Goal: Transaction & Acquisition: Purchase product/service

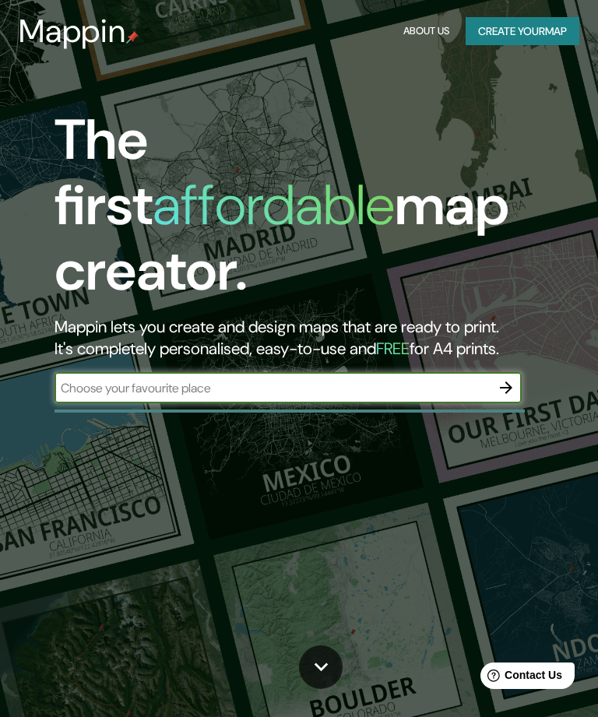
click at [227, 379] on input "text" at bounding box center [272, 388] width 436 height 18
type input "Medranda"
click at [506, 378] on icon "button" at bounding box center [505, 387] width 19 height 19
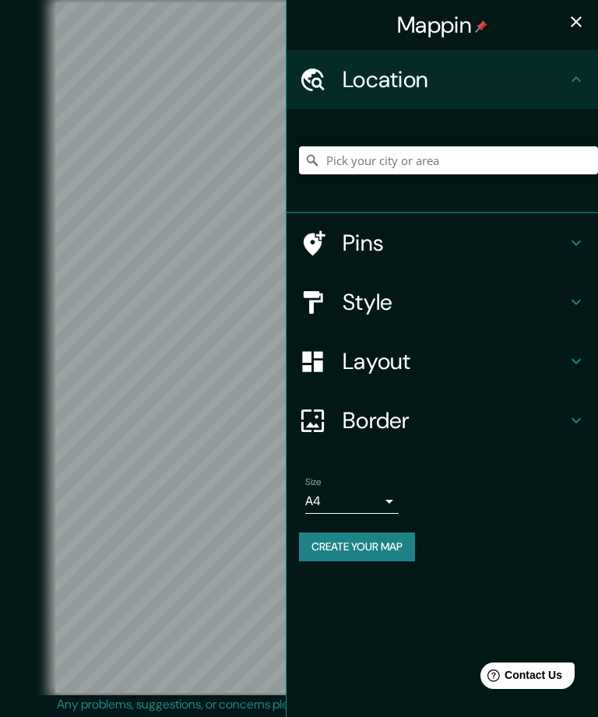
click at [570, 68] on div "Location" at bounding box center [441, 79] width 311 height 59
click at [446, 82] on h4 "Location" at bounding box center [454, 79] width 224 height 28
click at [387, 158] on input "Pick your city or area" at bounding box center [448, 160] width 299 height 28
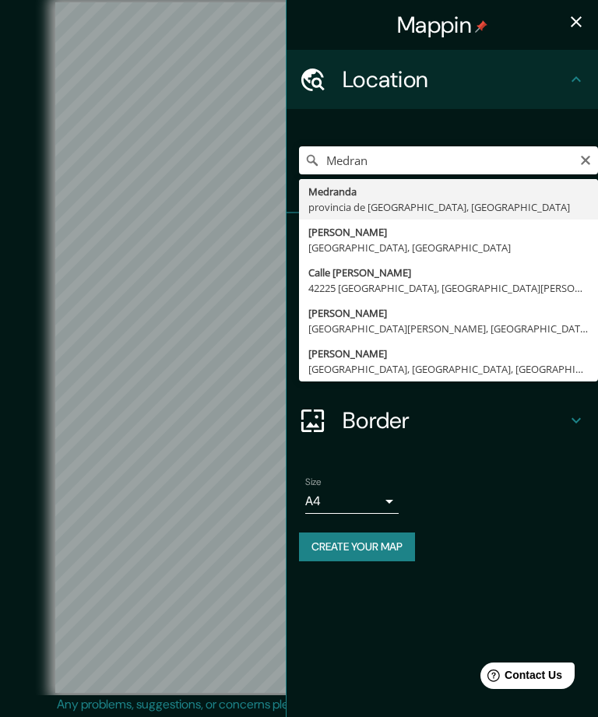
type input "[GEOGRAPHIC_DATA], [GEOGRAPHIC_DATA], [GEOGRAPHIC_DATA]"
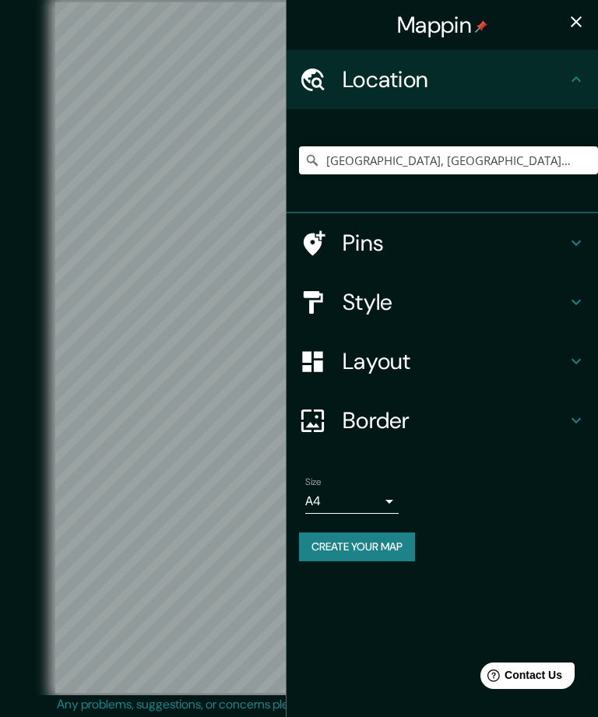
click at [576, 244] on icon at bounding box center [575, 242] width 9 height 5
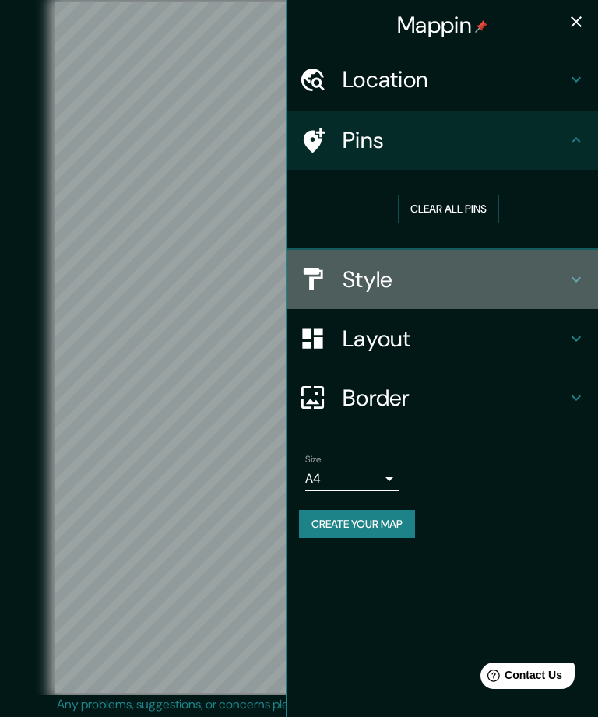
click at [574, 274] on icon at bounding box center [575, 279] width 19 height 19
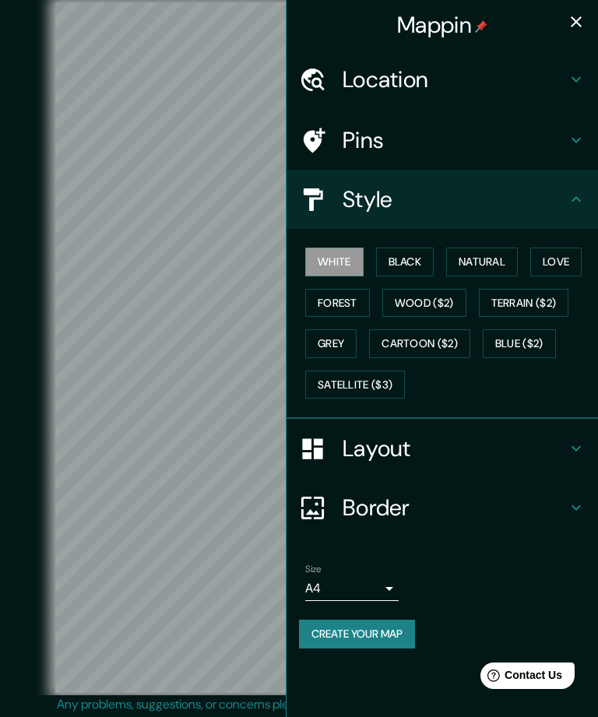
click at [491, 262] on button "Natural" at bounding box center [482, 261] width 72 height 29
click at [556, 257] on button "Love" at bounding box center [555, 261] width 51 height 29
click at [343, 305] on button "Forest" at bounding box center [337, 303] width 65 height 29
click at [433, 302] on button "Wood ($2)" at bounding box center [424, 303] width 84 height 29
click at [335, 338] on button "Grey" at bounding box center [330, 343] width 51 height 29
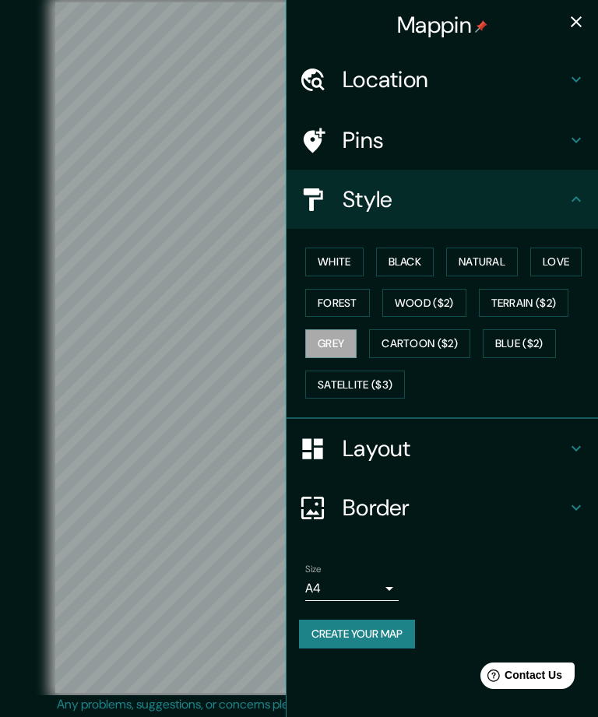
click at [426, 347] on button "Cartoon ($2)" at bounding box center [419, 343] width 101 height 29
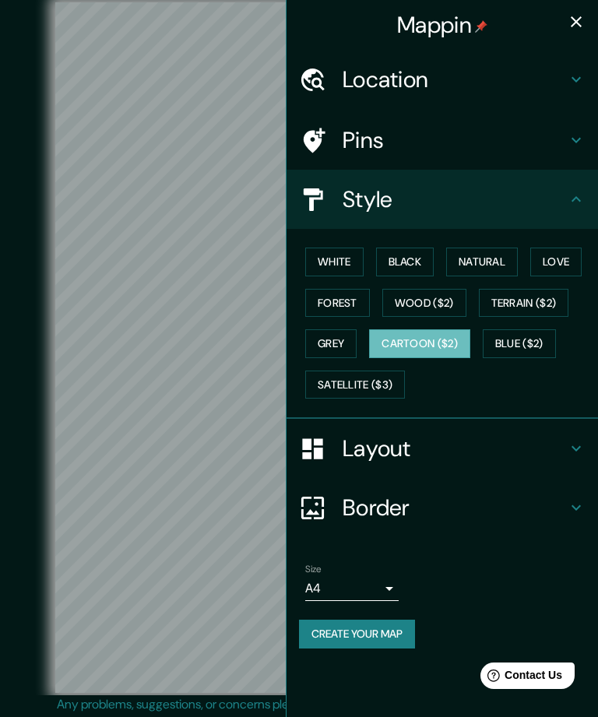
click at [334, 306] on button "Forest" at bounding box center [337, 303] width 65 height 29
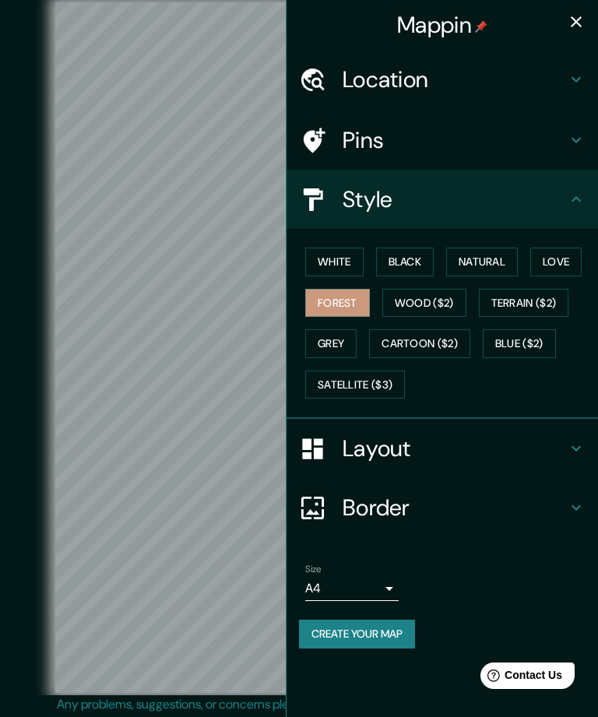
click at [494, 261] on button "Natural" at bounding box center [482, 261] width 72 height 29
click at [559, 256] on button "Love" at bounding box center [555, 261] width 51 height 29
click at [489, 258] on button "Natural" at bounding box center [482, 261] width 72 height 29
click at [330, 348] on button "Grey" at bounding box center [330, 343] width 51 height 29
click at [345, 300] on button "Forest" at bounding box center [337, 303] width 65 height 29
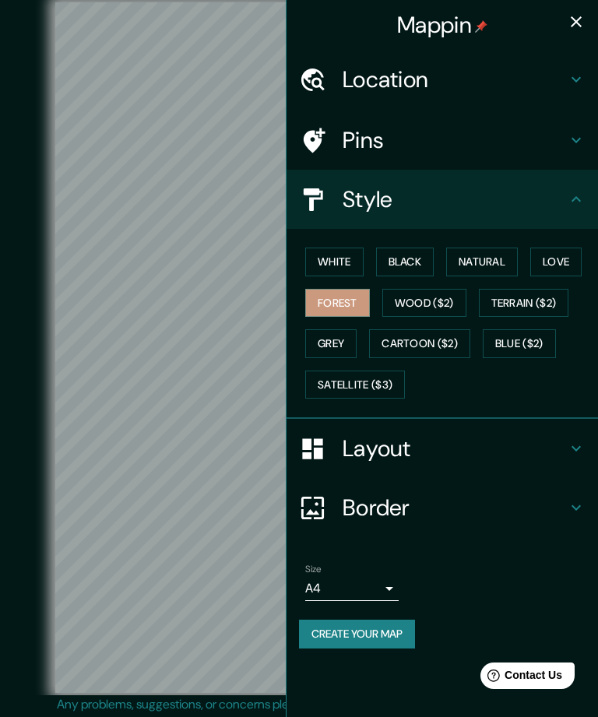
click at [328, 257] on button "White" at bounding box center [334, 261] width 58 height 29
click at [397, 261] on button "Black" at bounding box center [405, 261] width 58 height 29
click at [484, 264] on button "Natural" at bounding box center [482, 261] width 72 height 29
click at [578, 135] on icon at bounding box center [575, 140] width 19 height 19
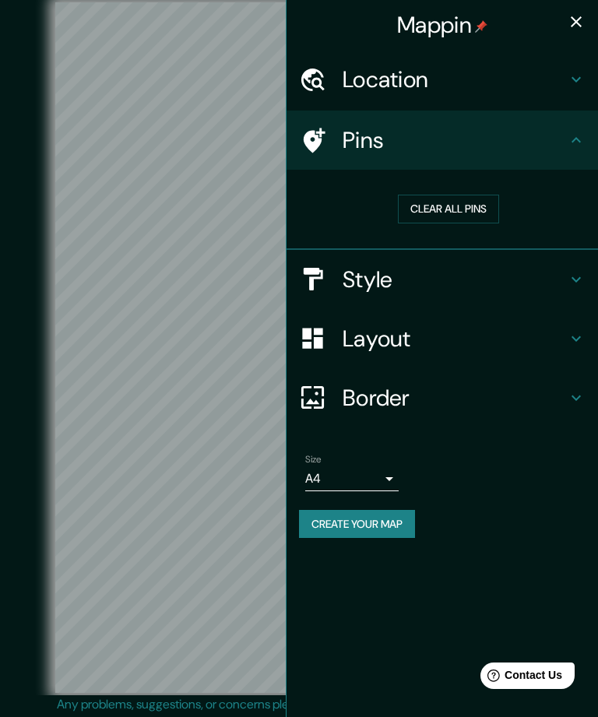
click at [472, 210] on button "Clear all pins" at bounding box center [448, 209] width 101 height 29
click at [580, 133] on icon at bounding box center [575, 140] width 19 height 19
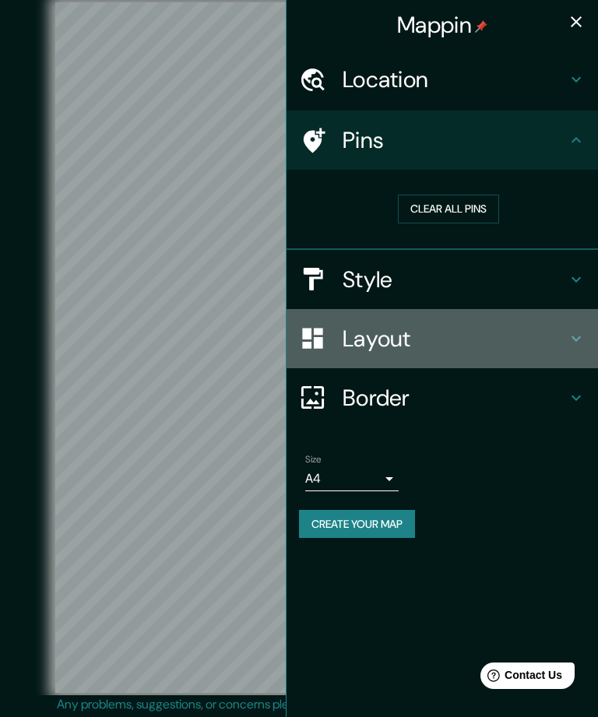
click at [570, 338] on icon at bounding box center [575, 338] width 19 height 19
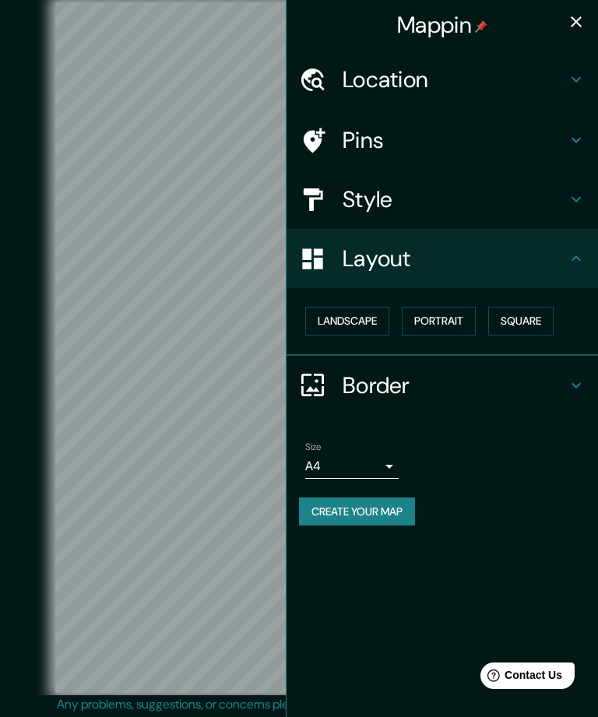
click at [357, 317] on button "Landscape" at bounding box center [347, 321] width 84 height 29
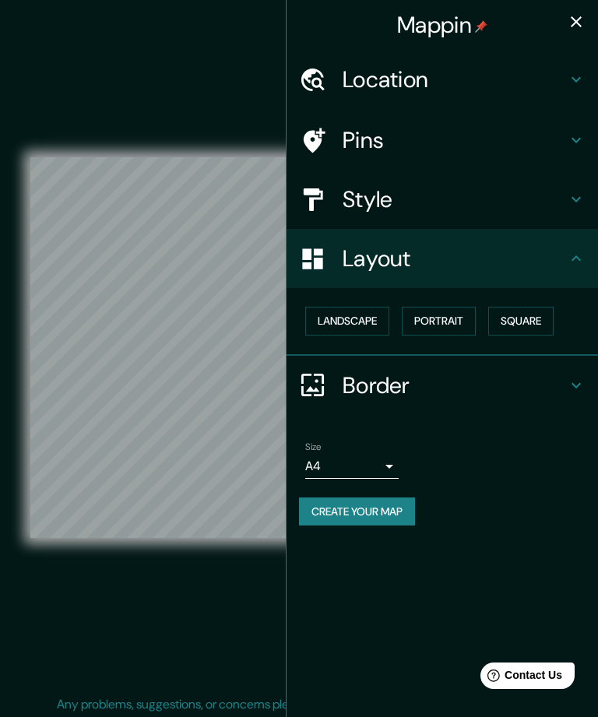
click at [450, 321] on button "Portrait" at bounding box center [439, 321] width 74 height 29
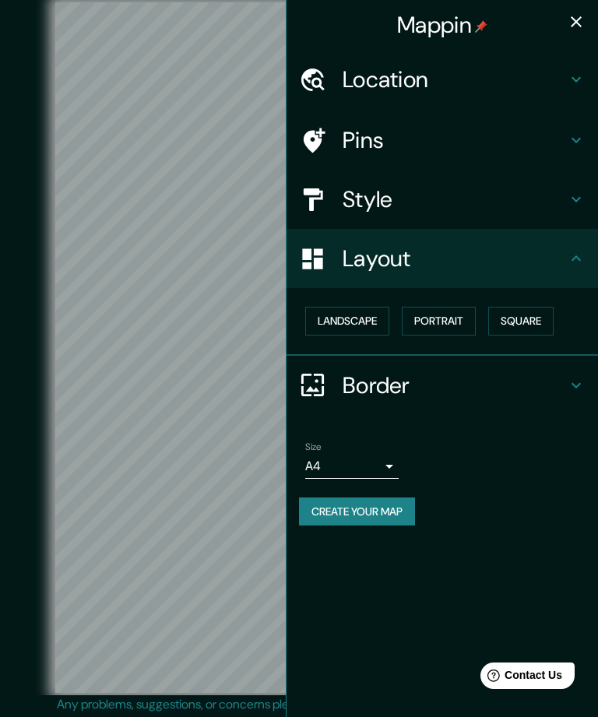
click at [366, 317] on button "Landscape" at bounding box center [347, 321] width 84 height 29
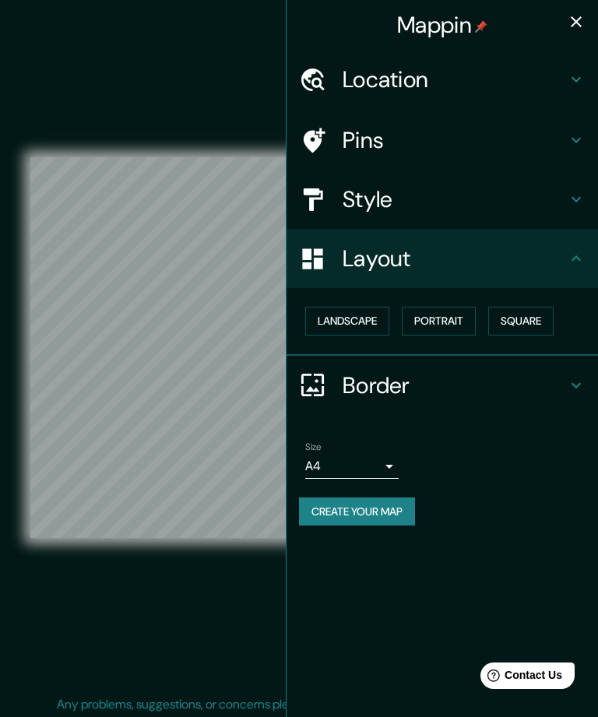
click at [529, 318] on button "Square" at bounding box center [520, 321] width 65 height 29
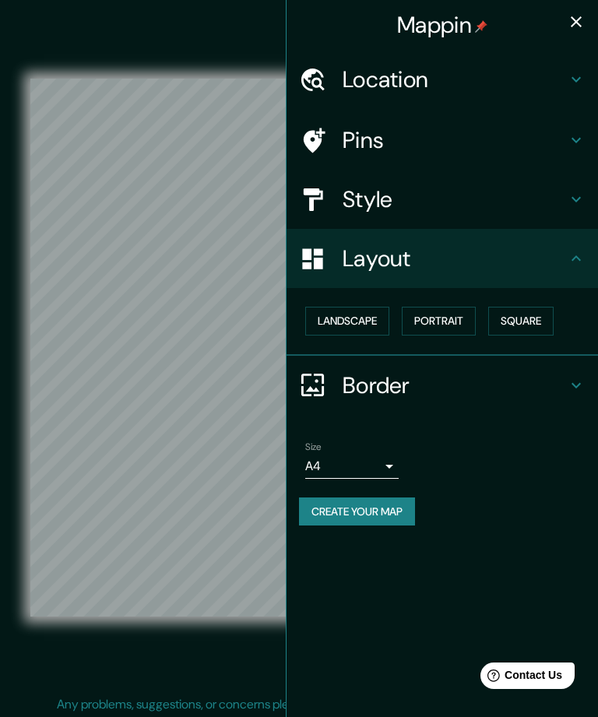
click at [359, 321] on button "Landscape" at bounding box center [347, 321] width 84 height 29
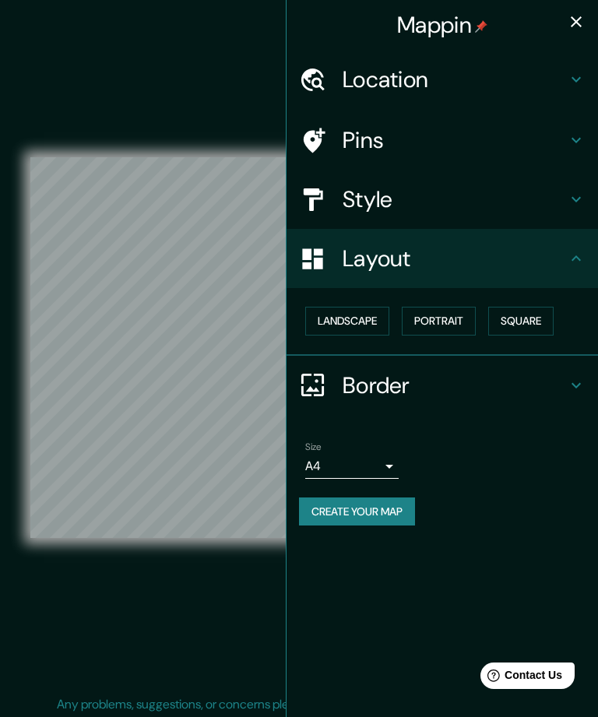
click at [559, 380] on h4 "Border" at bounding box center [454, 385] width 224 height 28
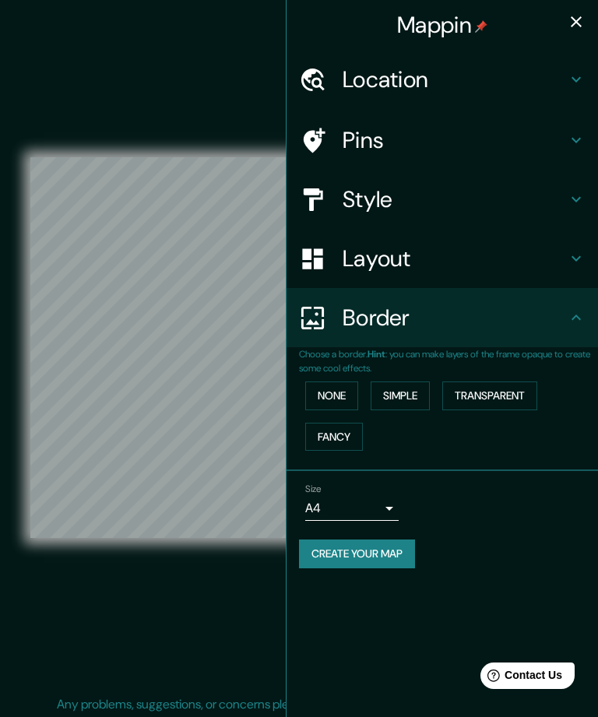
click at [405, 391] on button "Simple" at bounding box center [399, 395] width 59 height 29
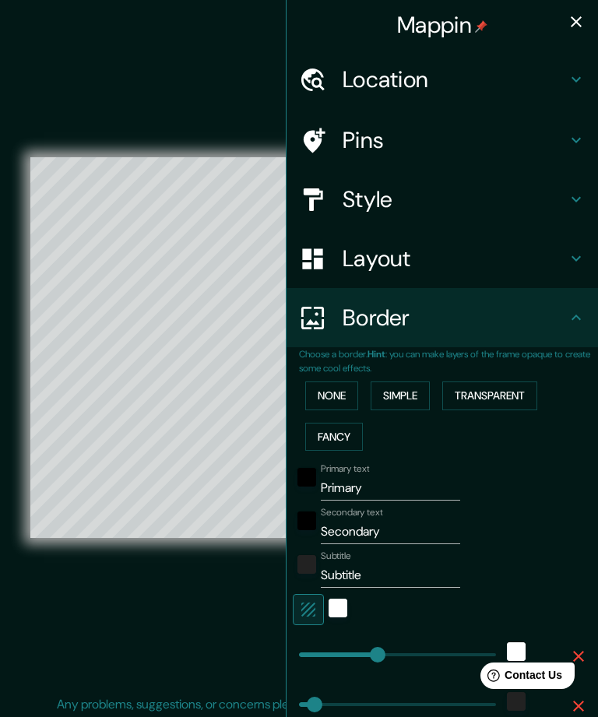
click at [494, 392] on button "Transparent" at bounding box center [489, 395] width 95 height 29
click at [342, 391] on button "None" at bounding box center [331, 395] width 53 height 29
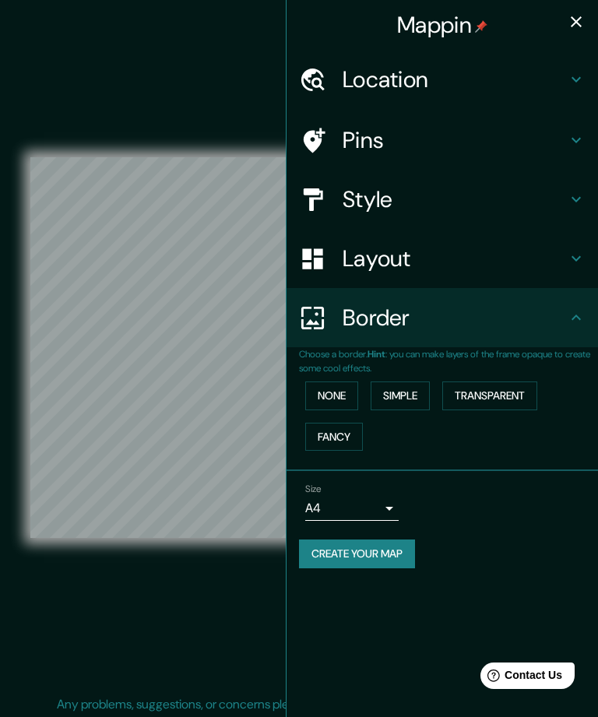
click at [335, 434] on button "Fancy" at bounding box center [334, 437] width 58 height 29
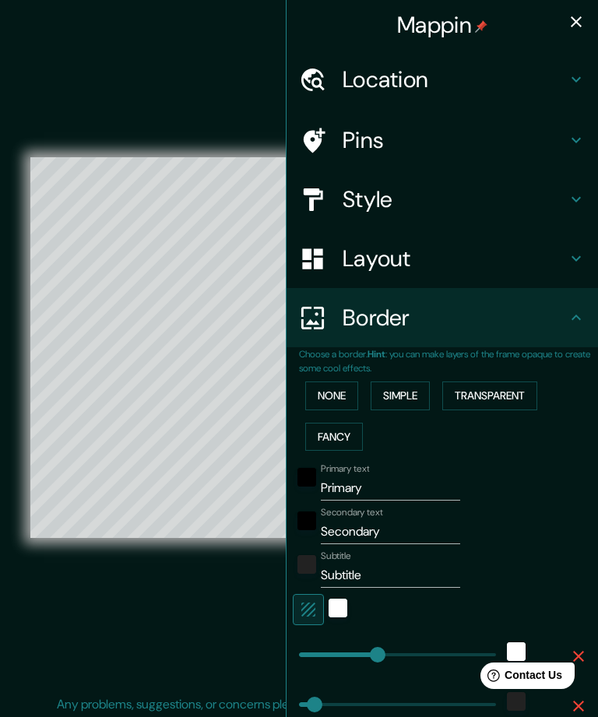
click at [331, 387] on button "None" at bounding box center [331, 395] width 53 height 29
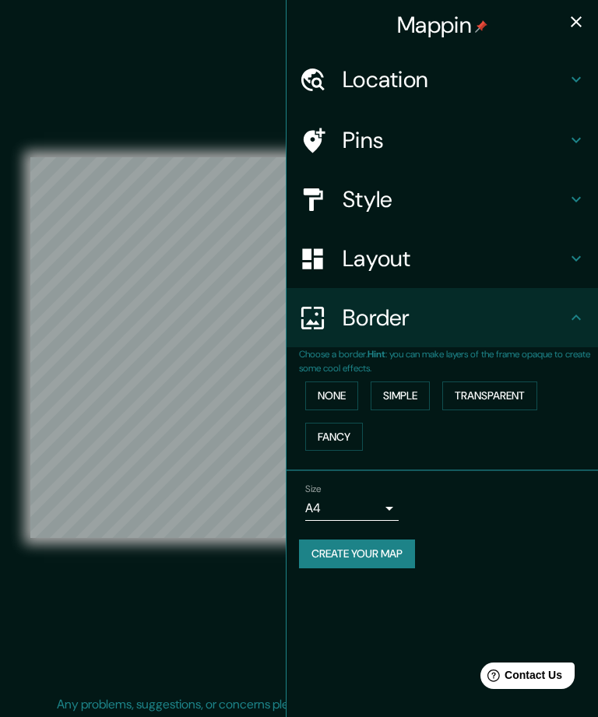
click at [380, 545] on button "Create your map" at bounding box center [357, 553] width 116 height 29
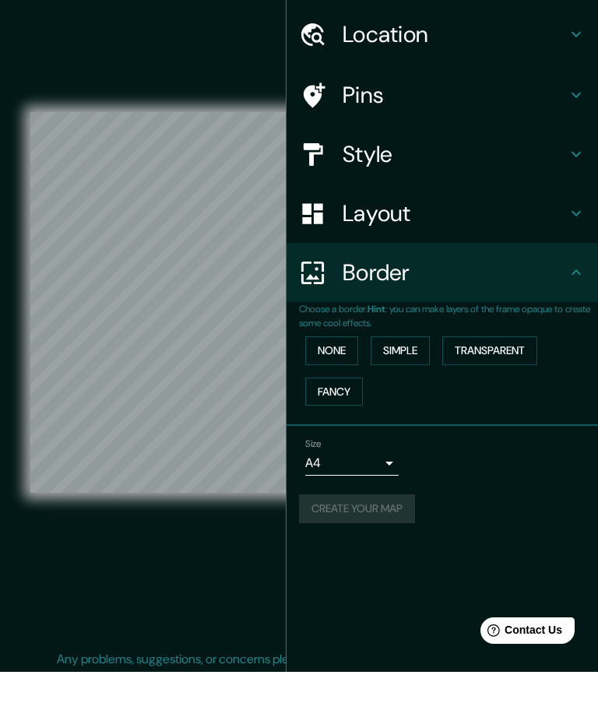
scroll to position [46, 0]
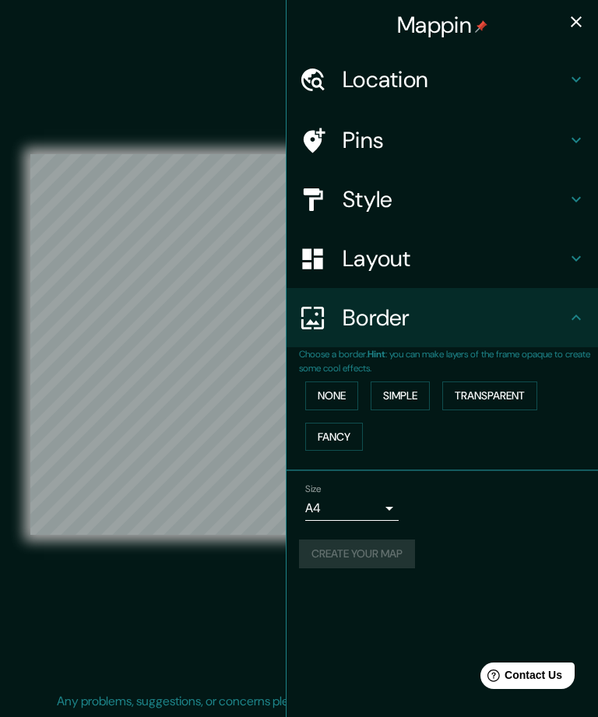
click at [573, 18] on icon "button" at bounding box center [575, 21] width 19 height 19
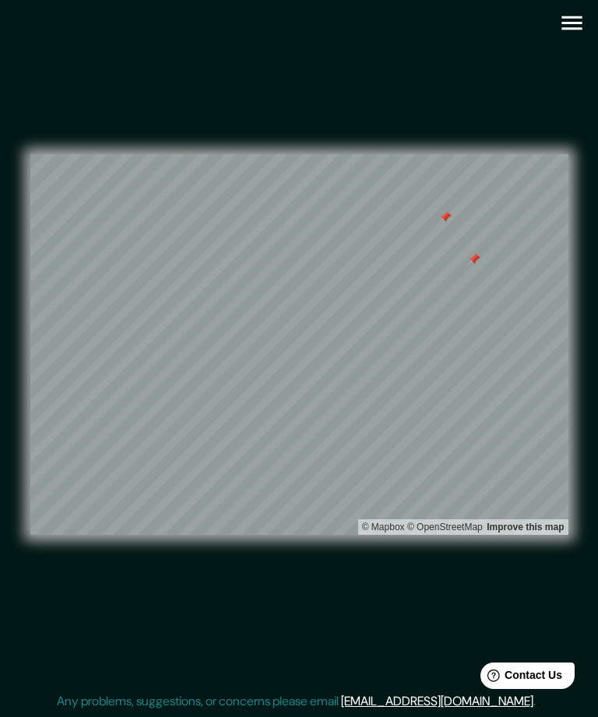
click at [443, 211] on div at bounding box center [445, 217] width 12 height 12
click at [468, 253] on div at bounding box center [474, 259] width 12 height 12
click at [596, 238] on div "Mappin Location [GEOGRAPHIC_DATA], [GEOGRAPHIC_DATA], [GEOGRAPHIC_DATA] Pins St…" at bounding box center [299, 357] width 598 height 720
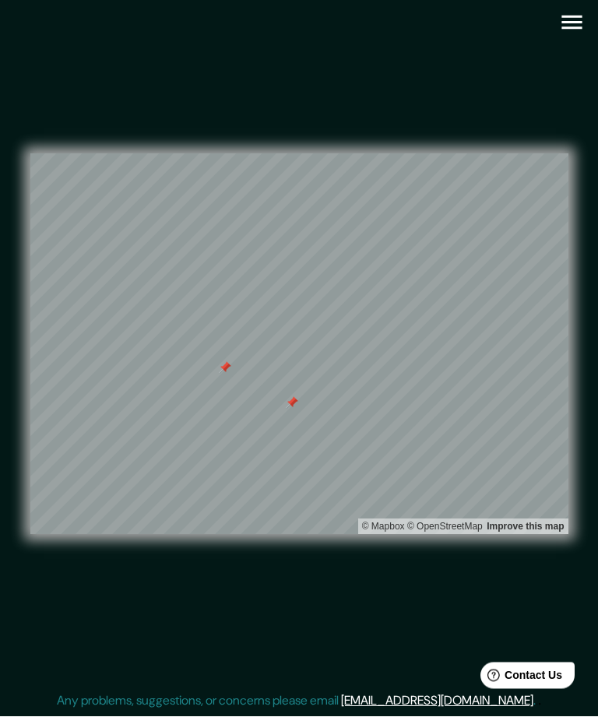
scroll to position [0, 0]
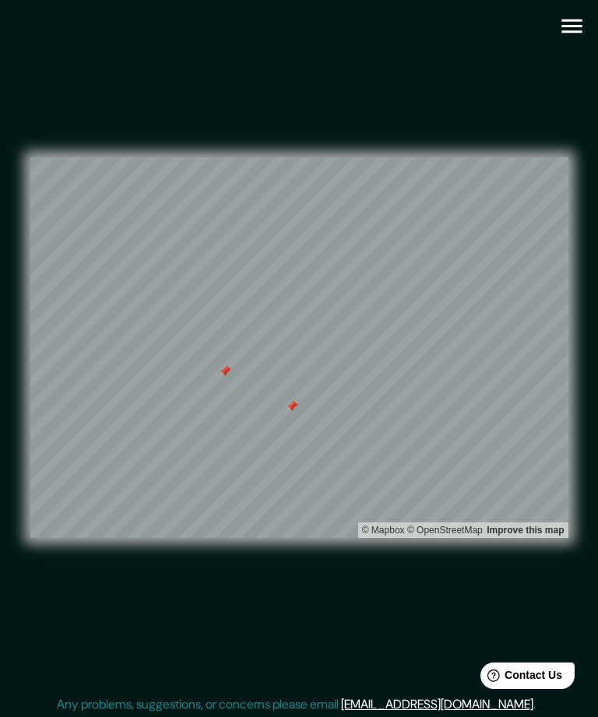
click at [575, 24] on icon "button" at bounding box center [571, 25] width 27 height 27
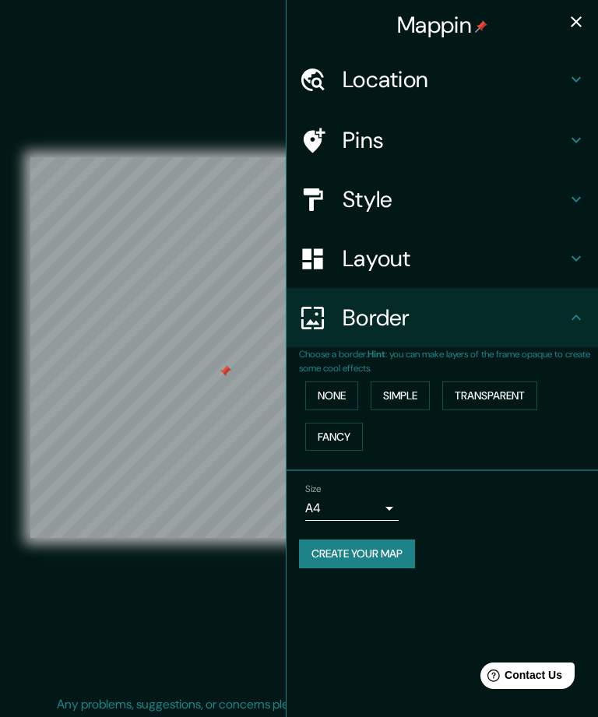
click at [572, 147] on icon at bounding box center [575, 140] width 19 height 19
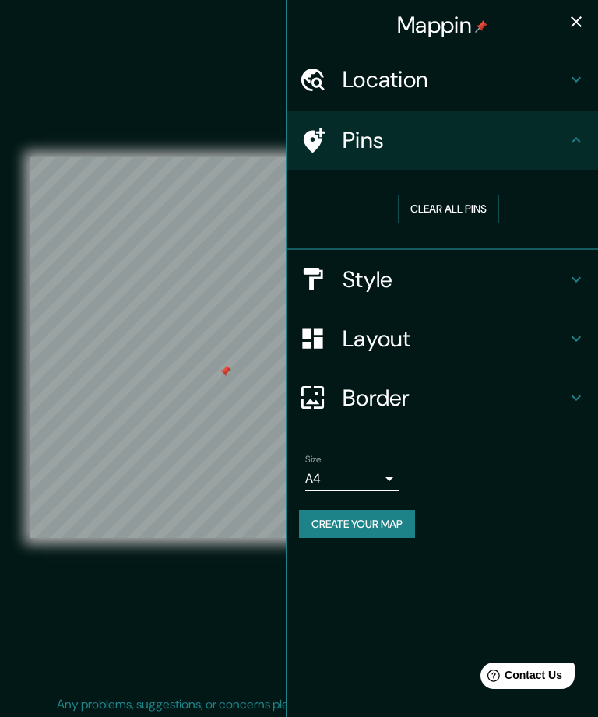
click at [559, 81] on h4 "Location" at bounding box center [454, 79] width 224 height 28
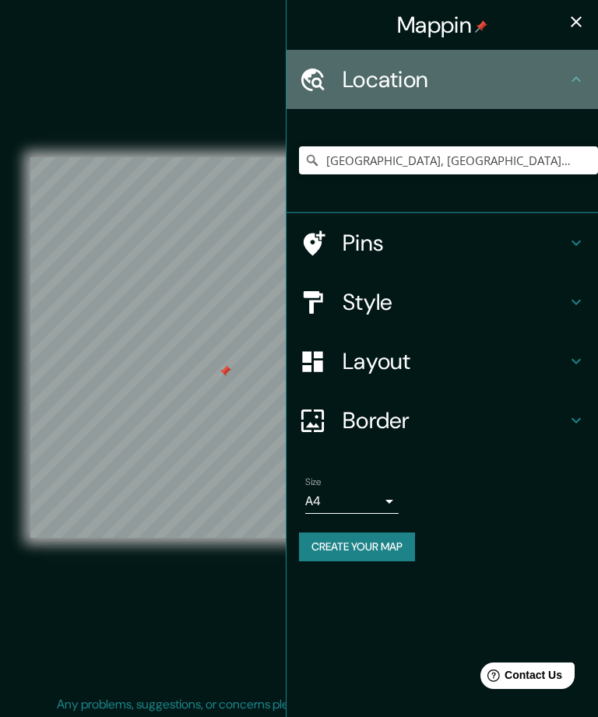
click at [580, 73] on icon at bounding box center [575, 79] width 19 height 19
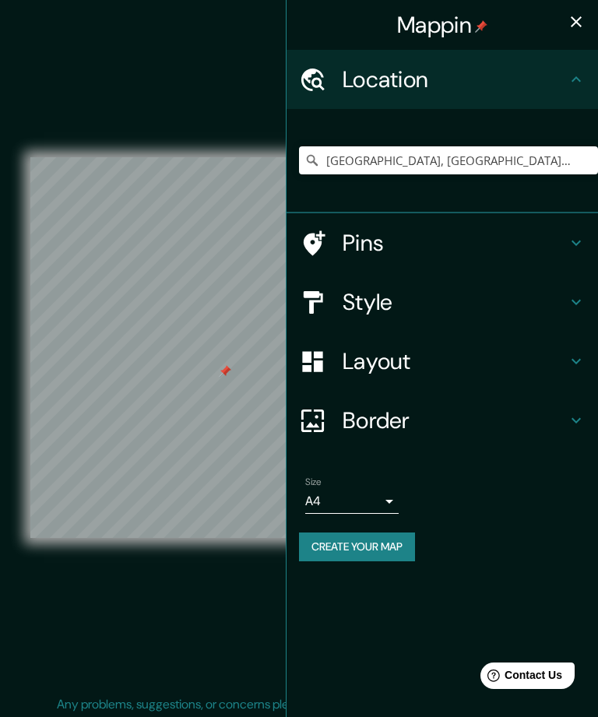
click at [577, 79] on icon at bounding box center [575, 79] width 19 height 19
click at [567, 304] on icon at bounding box center [575, 302] width 19 height 19
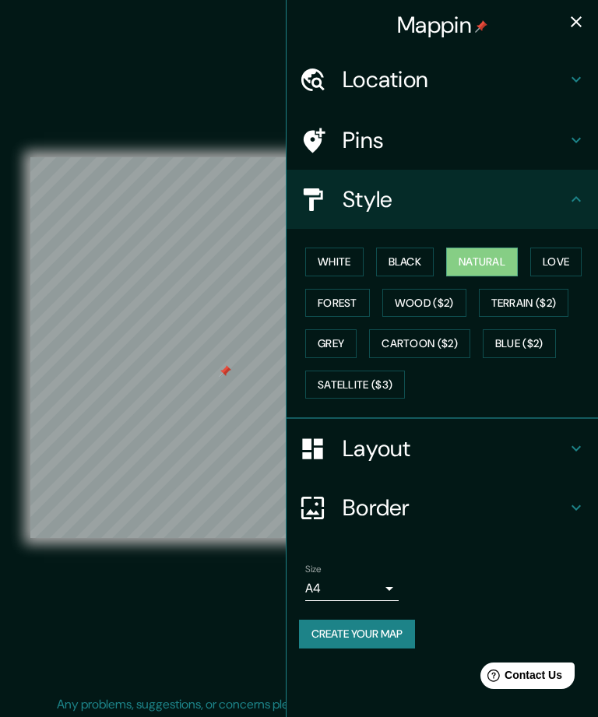
click at [566, 207] on div "Style" at bounding box center [441, 199] width 311 height 59
click at [571, 440] on icon at bounding box center [575, 448] width 19 height 19
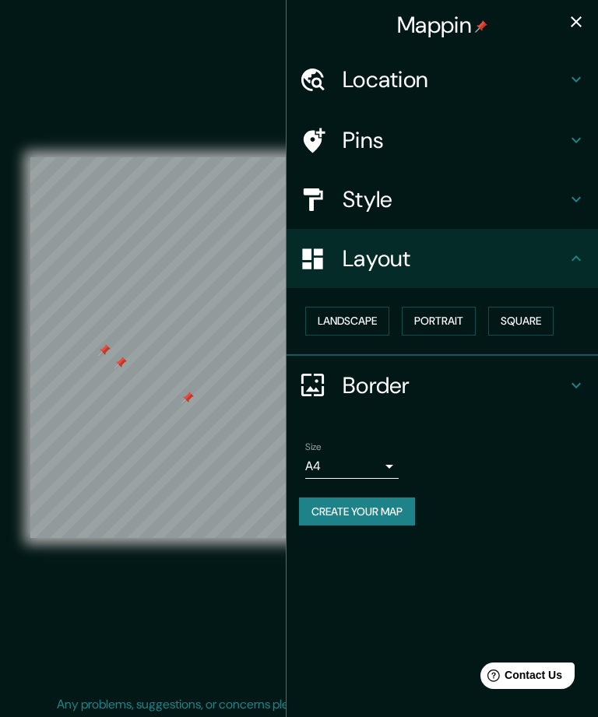
click at [566, 128] on div "Pins" at bounding box center [441, 139] width 311 height 59
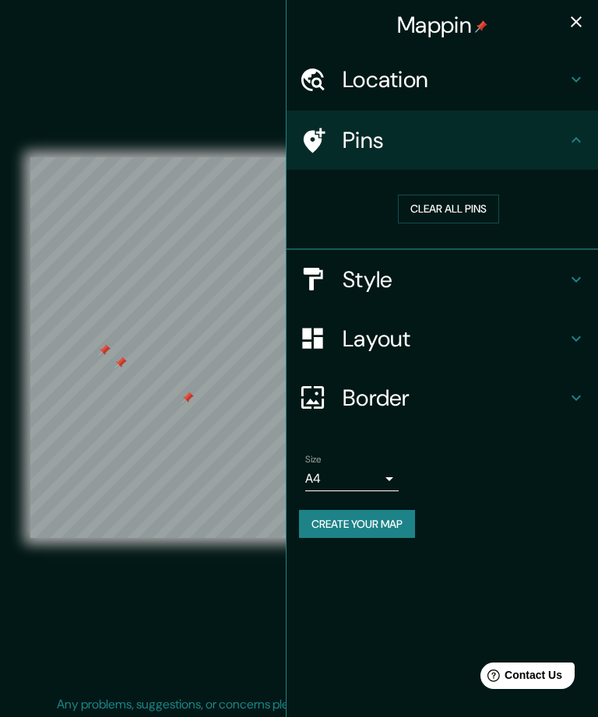
click at [451, 213] on button "Clear all pins" at bounding box center [448, 209] width 101 height 29
click at [574, 287] on div "Style" at bounding box center [441, 279] width 311 height 59
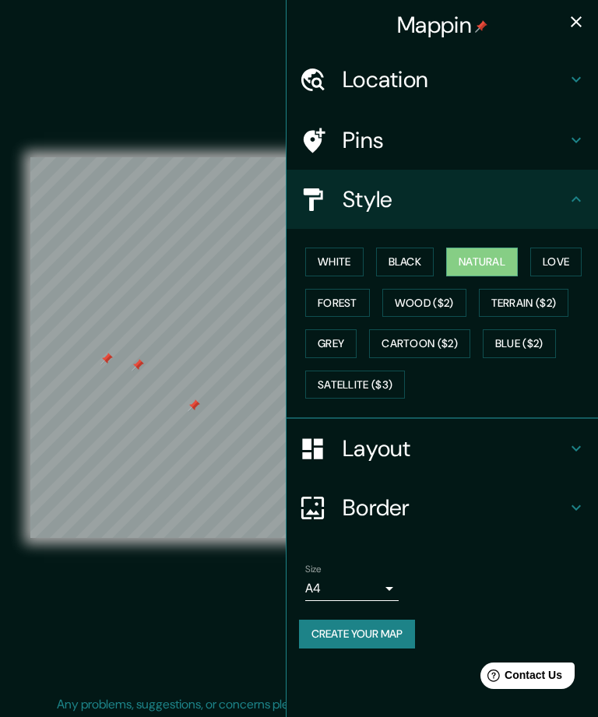
click at [569, 445] on icon at bounding box center [575, 448] width 19 height 19
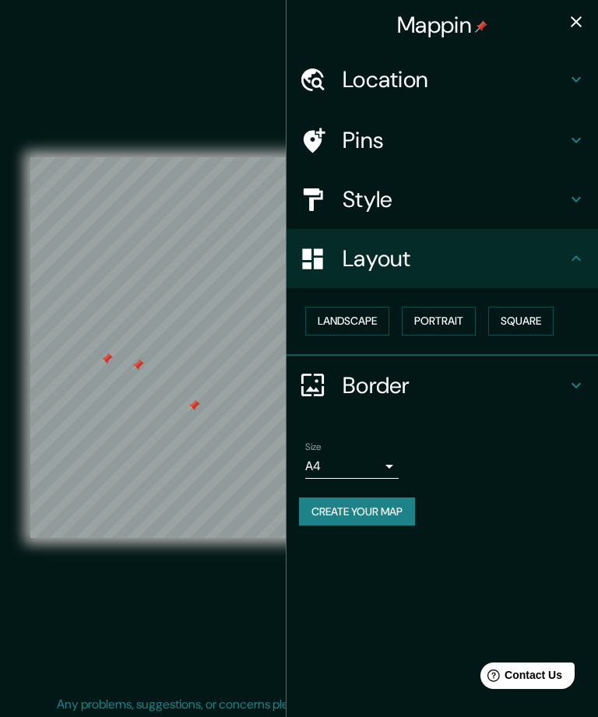
click at [348, 511] on button "Create your map" at bounding box center [357, 511] width 116 height 29
click at [573, 23] on icon "button" at bounding box center [575, 21] width 19 height 19
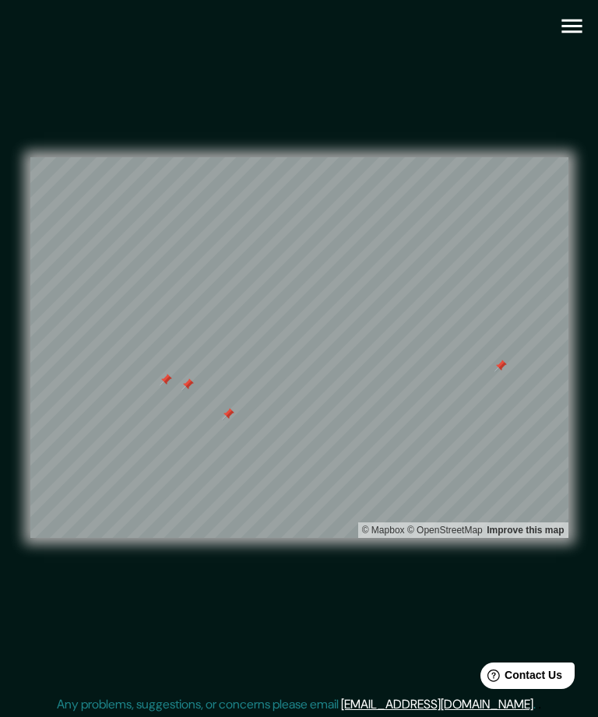
click at [566, 35] on icon "button" at bounding box center [571, 25] width 27 height 27
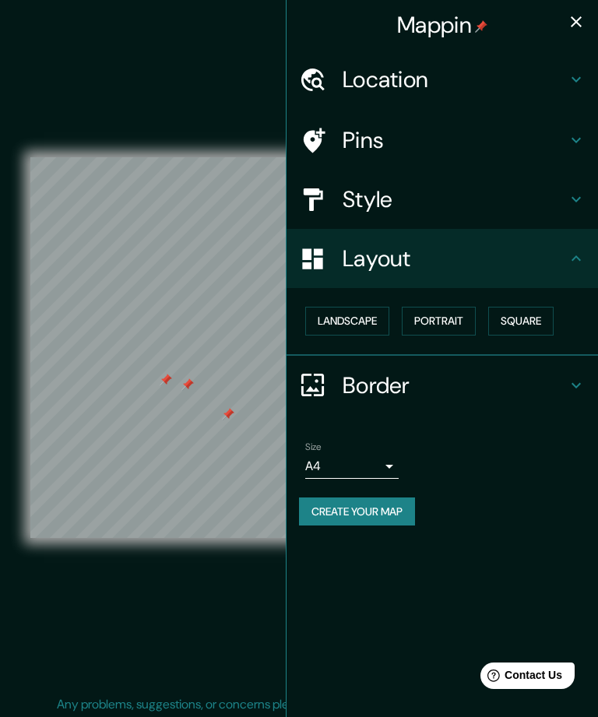
click at [572, 25] on icon "button" at bounding box center [575, 21] width 11 height 11
